Goal: Task Accomplishment & Management: Manage account settings

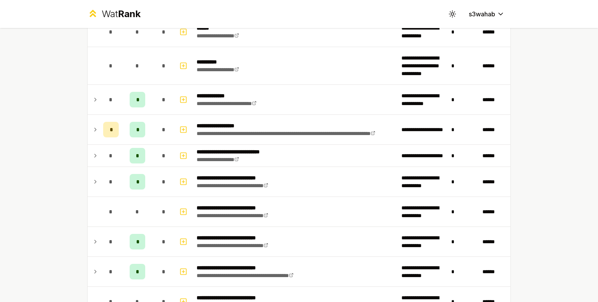
scroll to position [778, 0]
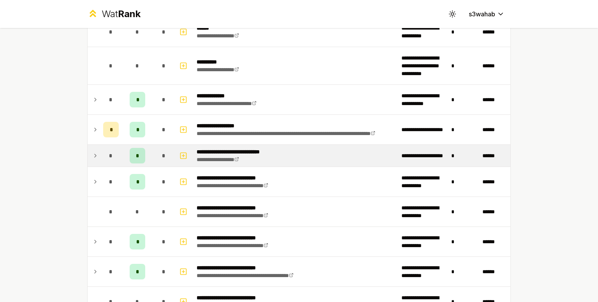
click at [143, 145] on td "*" at bounding box center [137, 156] width 31 height 22
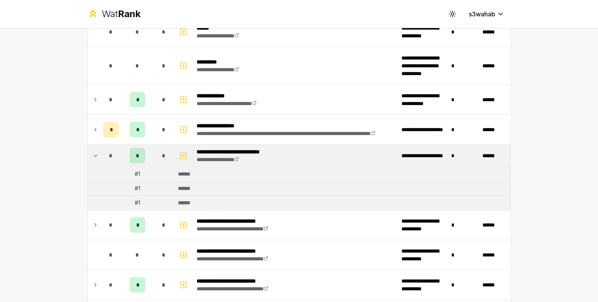
click at [143, 145] on td "*" at bounding box center [137, 156] width 31 height 22
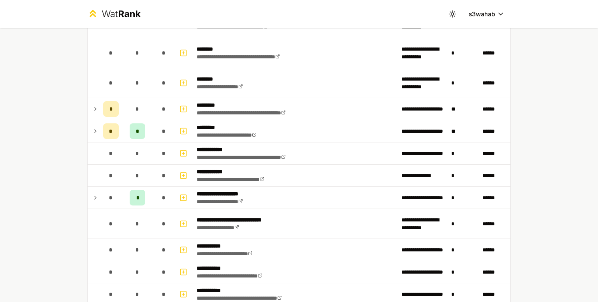
scroll to position [1058, 0]
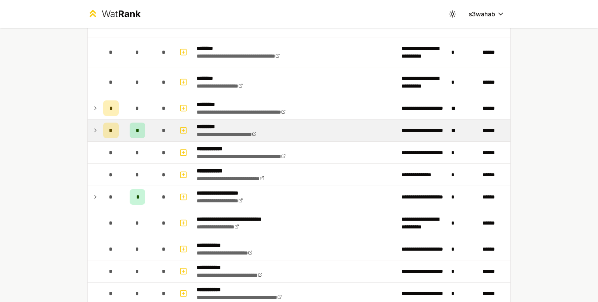
click at [156, 123] on div "*" at bounding box center [164, 131] width 16 height 16
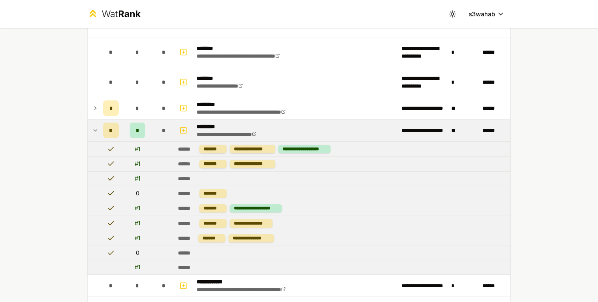
click at [136, 128] on span "*" at bounding box center [137, 130] width 3 height 8
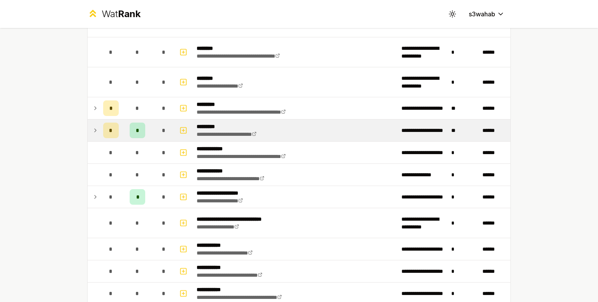
click at [136, 128] on span "*" at bounding box center [137, 130] width 3 height 8
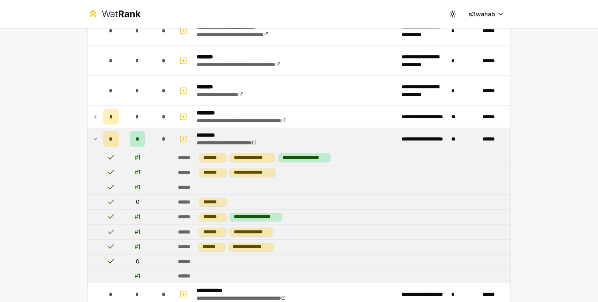
scroll to position [1049, 0]
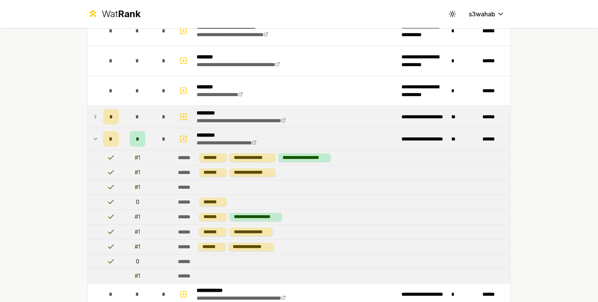
click at [140, 113] on div "*" at bounding box center [138, 117] width 16 height 16
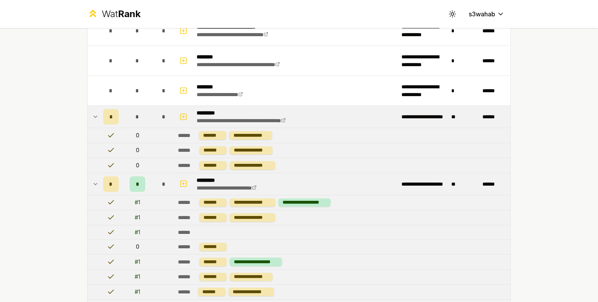
click at [143, 114] on td "*" at bounding box center [137, 117] width 31 height 22
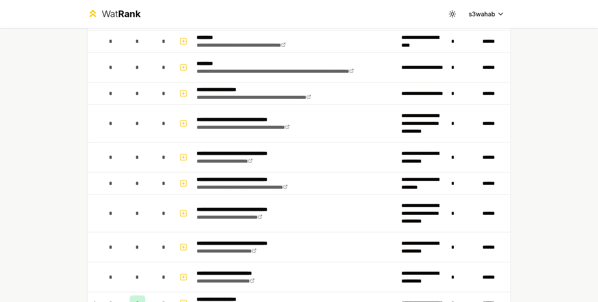
scroll to position [0, 0]
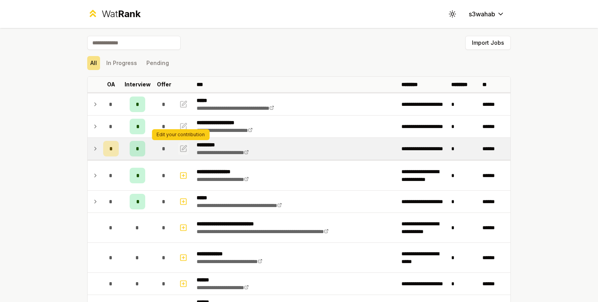
click at [175, 151] on td "Edit your contribution Edit your contribution" at bounding box center [184, 149] width 19 height 22
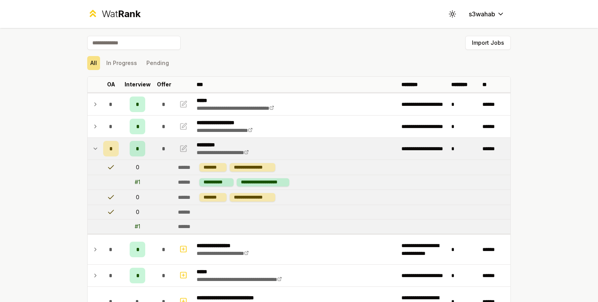
click at [156, 151] on div "*" at bounding box center [164, 149] width 16 height 16
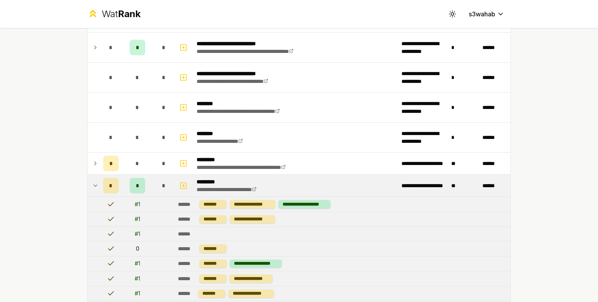
scroll to position [1003, 0]
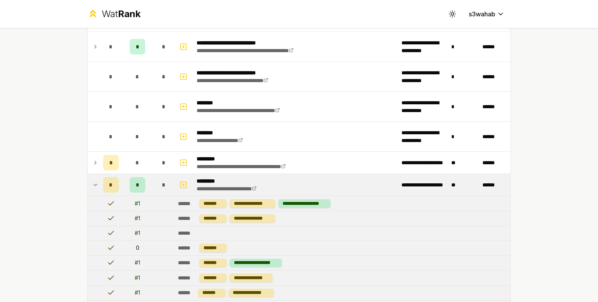
click at [88, 179] on td at bounding box center [94, 185] width 12 height 22
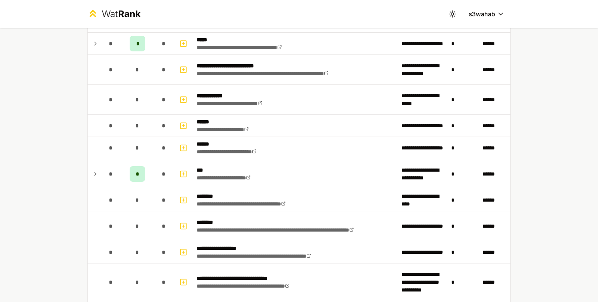
scroll to position [0, 0]
